Goal: Information Seeking & Learning: Find contact information

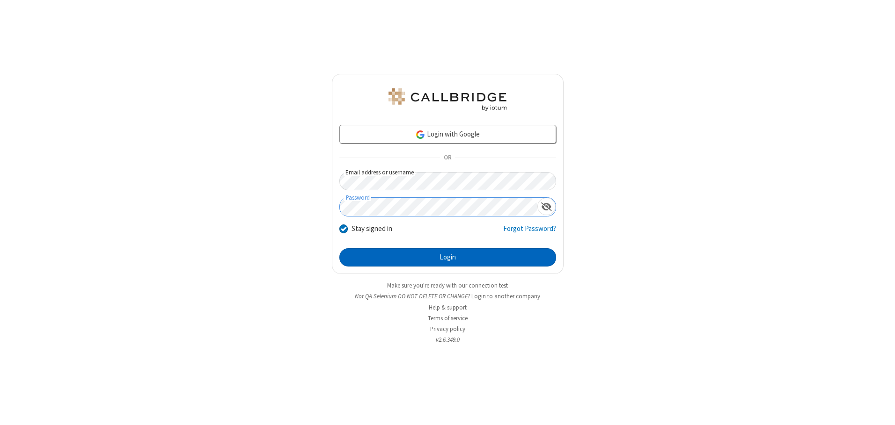
click at [447, 257] on button "Login" at bounding box center [447, 257] width 217 height 19
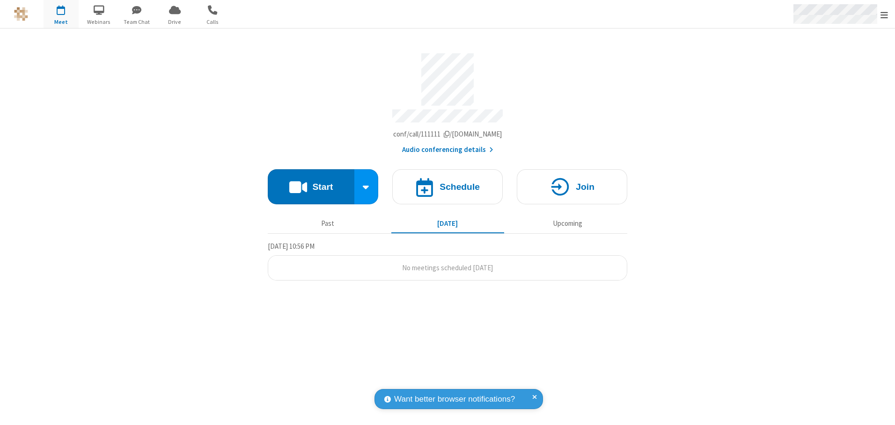
click at [884, 15] on span "Open menu" at bounding box center [883, 14] width 7 height 9
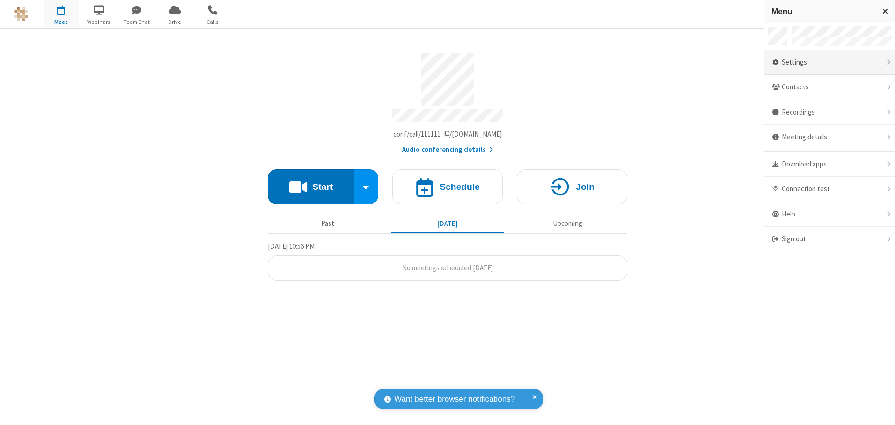
click at [829, 62] on div "Settings" at bounding box center [829, 62] width 131 height 25
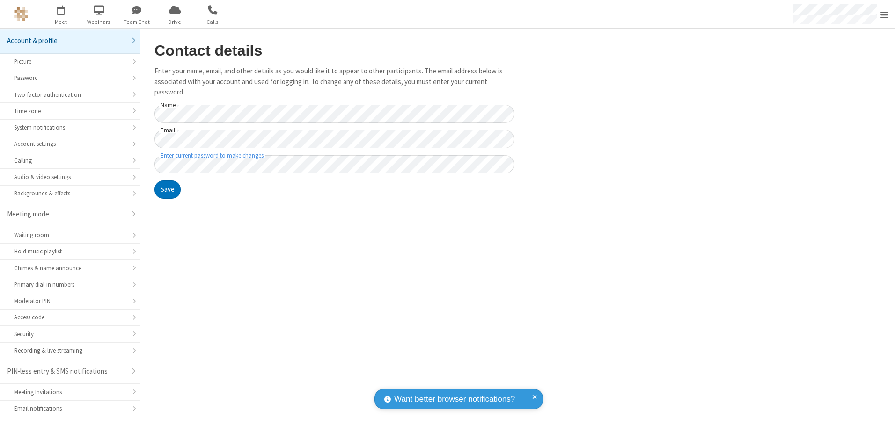
scroll to position [16, 0]
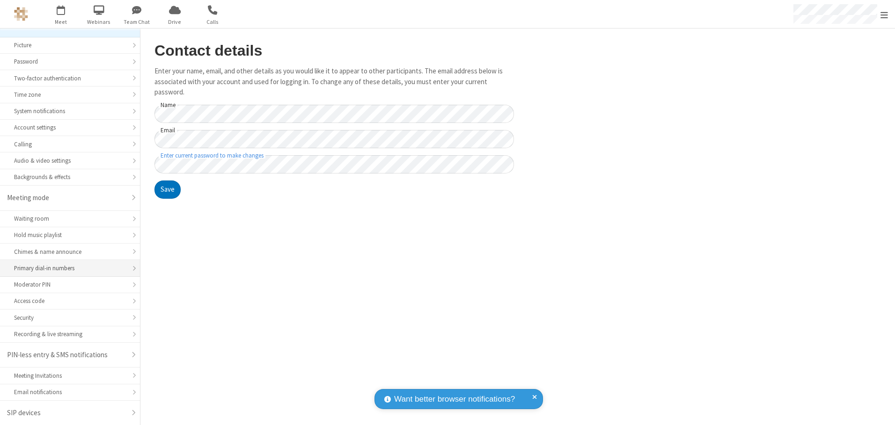
click at [66, 269] on div "Primary dial-in numbers" at bounding box center [70, 268] width 112 height 9
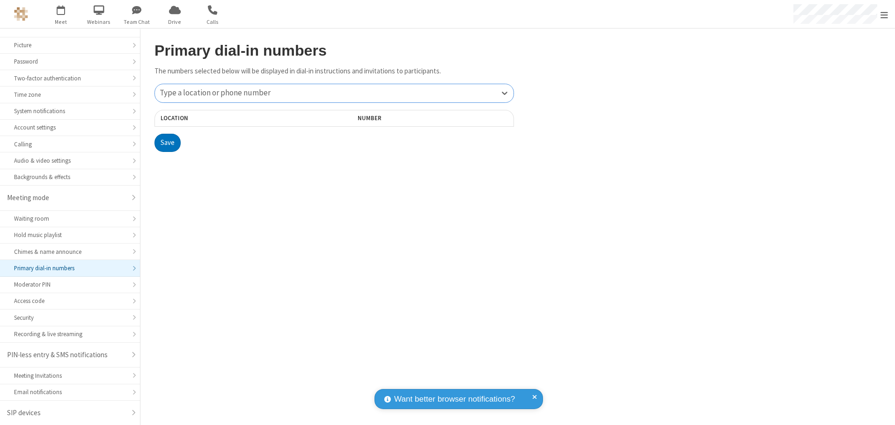
click at [334, 93] on div "Type a location or phone number" at bounding box center [334, 93] width 358 height 18
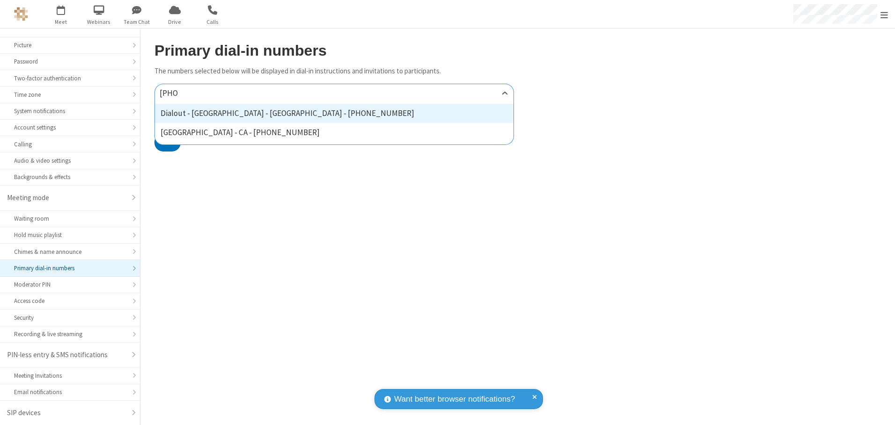
type input "[PHONE_NUMBER]"
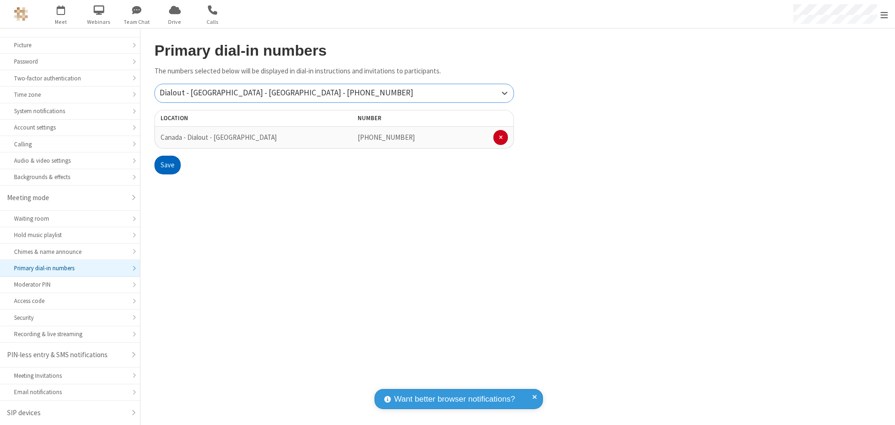
click at [167, 165] on button "Save" at bounding box center [167, 165] width 26 height 19
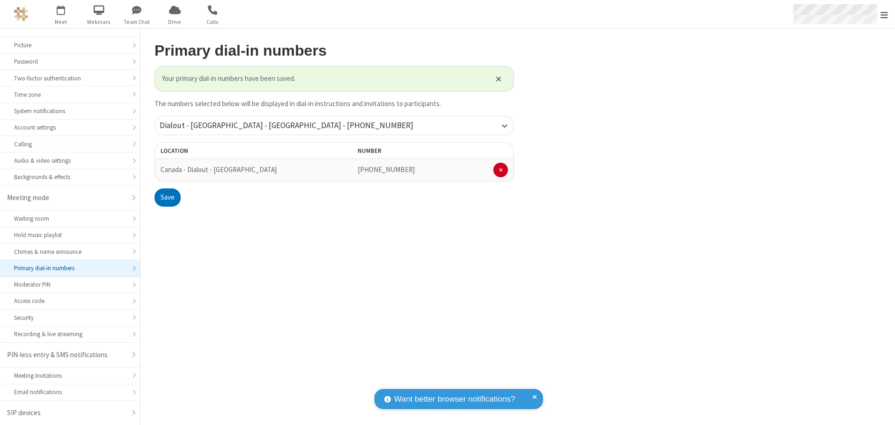
click at [884, 15] on span "Open menu" at bounding box center [883, 14] width 7 height 9
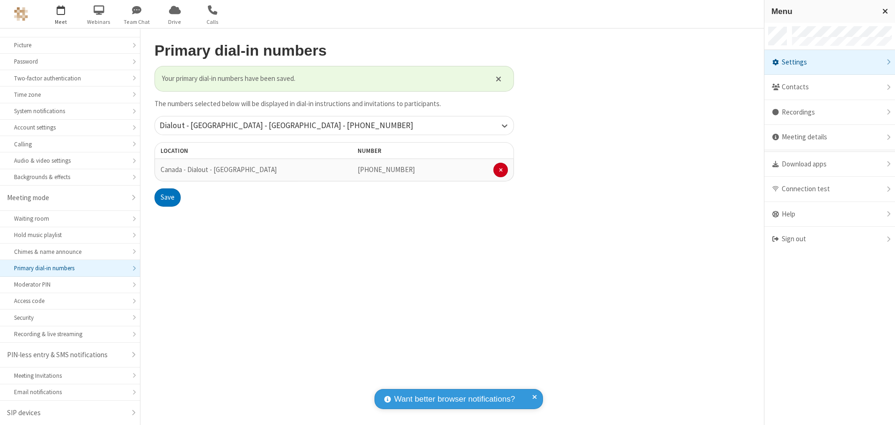
click at [61, 14] on span "button" at bounding box center [61, 10] width 35 height 16
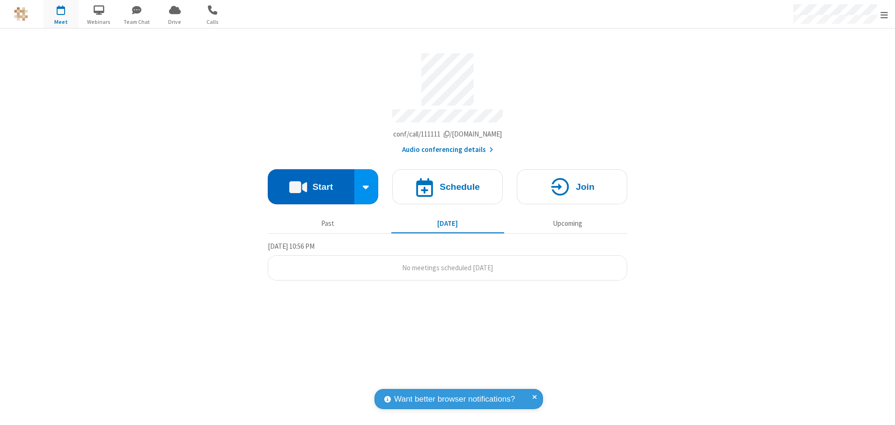
click at [311, 183] on button "Start" at bounding box center [311, 186] width 87 height 35
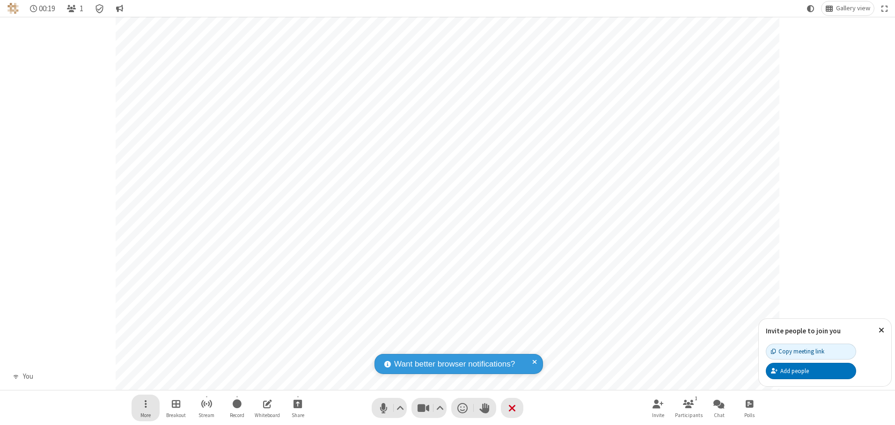
click at [145, 404] on span "Open menu" at bounding box center [146, 404] width 2 height 12
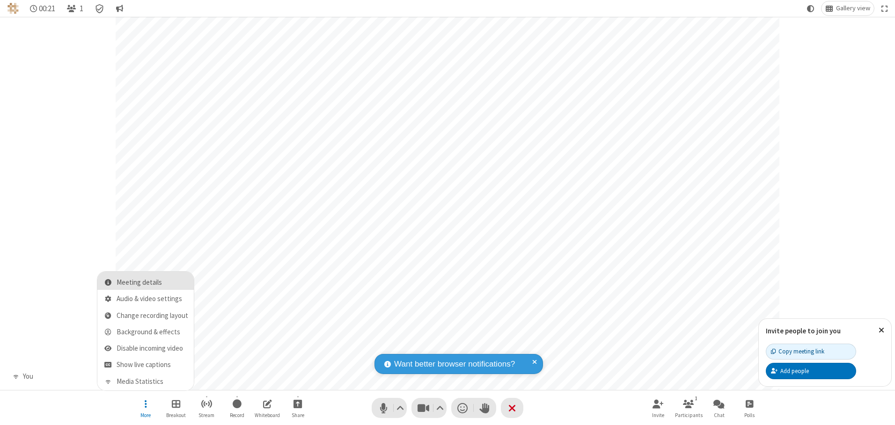
click at [152, 283] on span "Meeting details" at bounding box center [152, 283] width 72 height 8
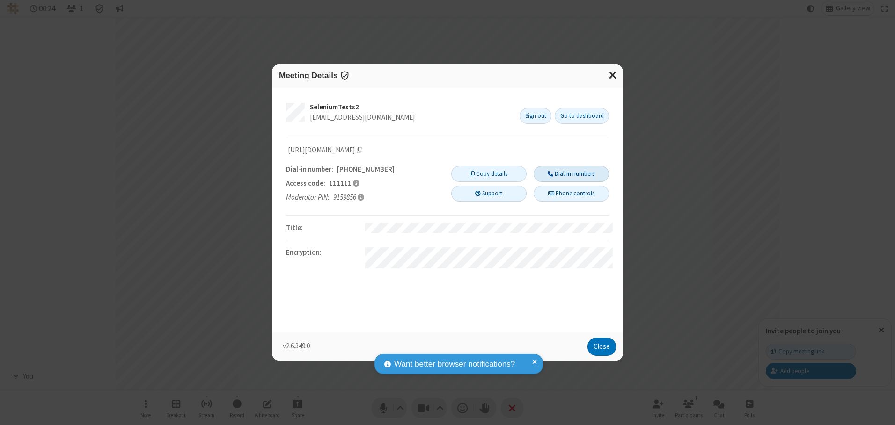
click at [571, 174] on button "Dial-in numbers" at bounding box center [570, 174] width 75 height 16
